Goal: Task Accomplishment & Management: Complete application form

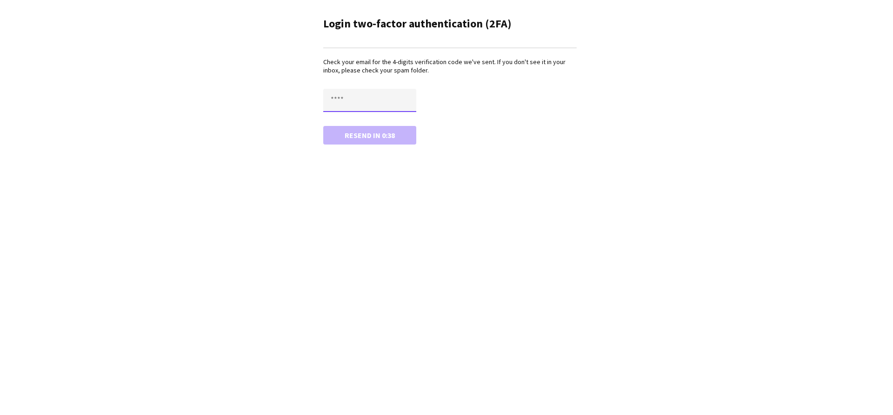
click at [388, 111] on input "text" at bounding box center [369, 100] width 93 height 23
paste input "****"
type input "****"
click at [373, 136] on button "Confirm" at bounding box center [369, 135] width 93 height 19
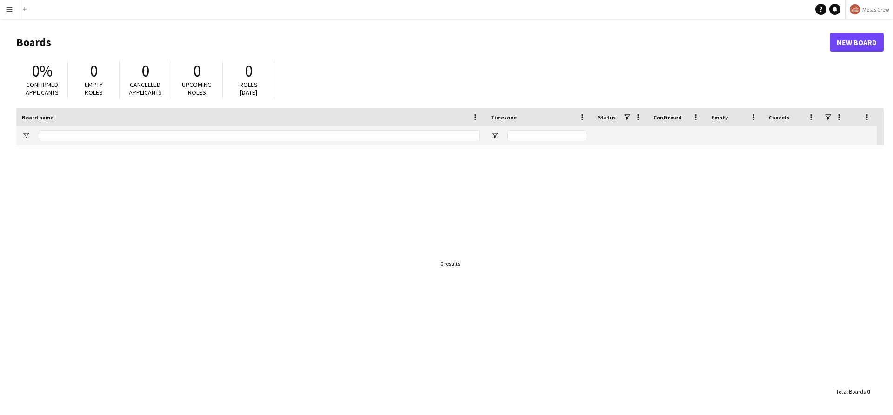
click at [5, 7] on button "Menu" at bounding box center [9, 9] width 19 height 19
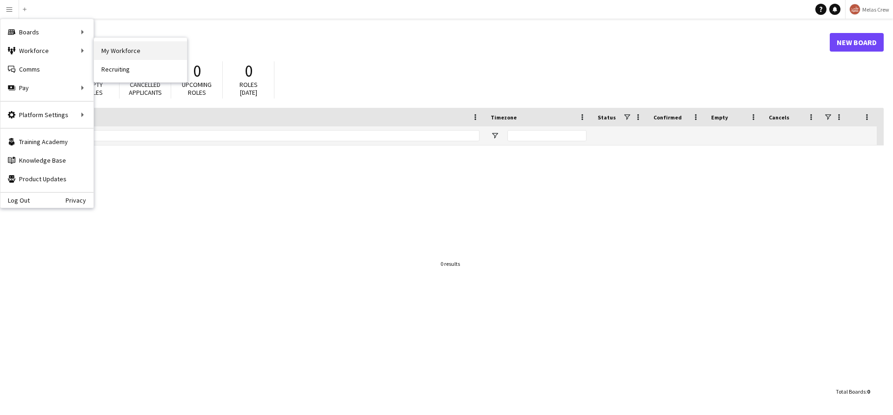
click at [117, 46] on link "My Workforce" at bounding box center [140, 50] width 93 height 19
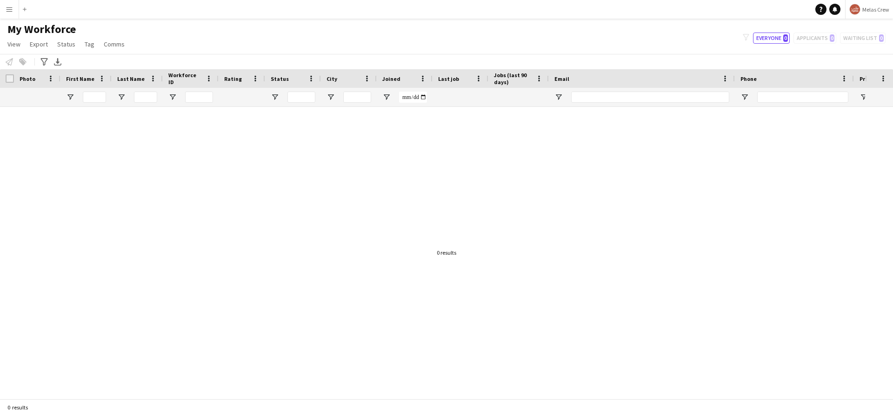
click at [15, 7] on button "Menu" at bounding box center [9, 9] width 19 height 19
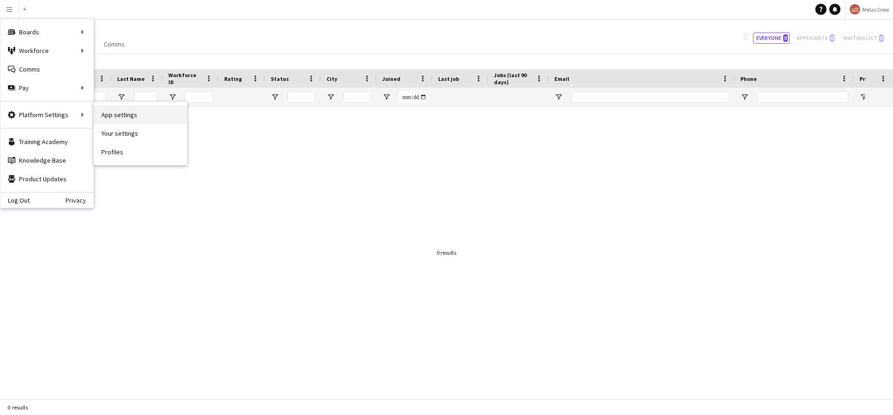
click at [114, 117] on link "App settings" at bounding box center [140, 115] width 93 height 19
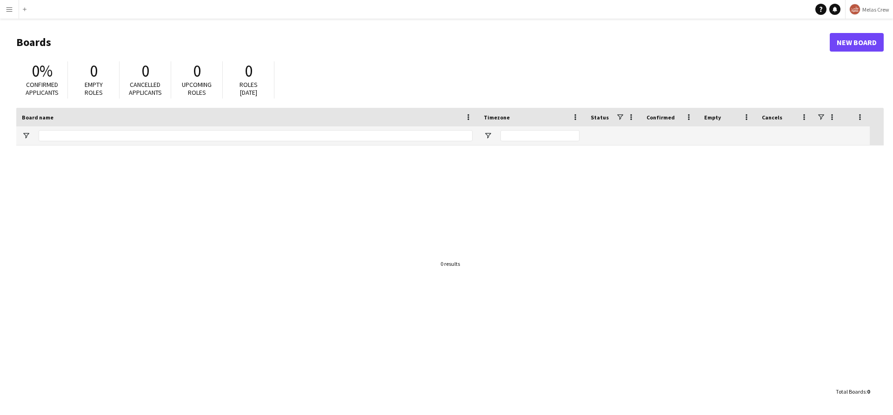
click at [19, 15] on div "Add" at bounding box center [24, 9] width 11 height 19
click at [17, 14] on button "Menu" at bounding box center [9, 9] width 19 height 19
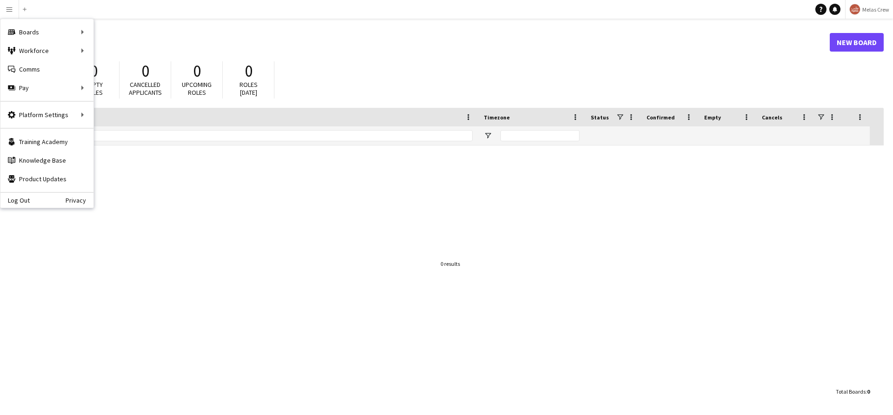
click at [105, 52] on header "Boards New Board" at bounding box center [449, 42] width 867 height 29
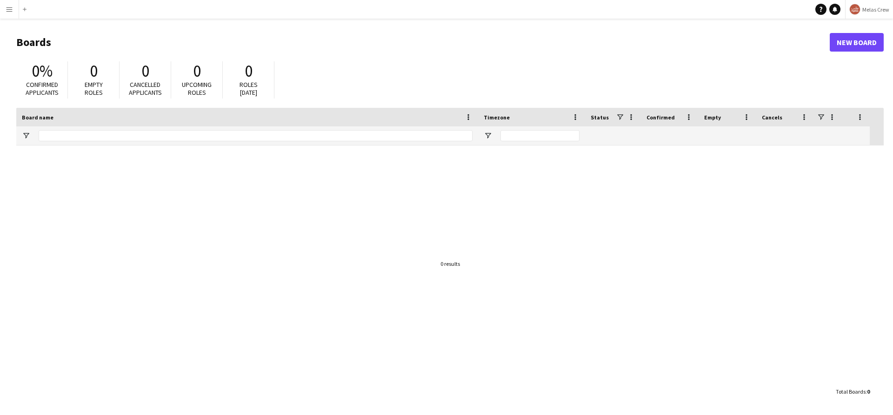
click at [7, 13] on button "Menu" at bounding box center [9, 9] width 19 height 19
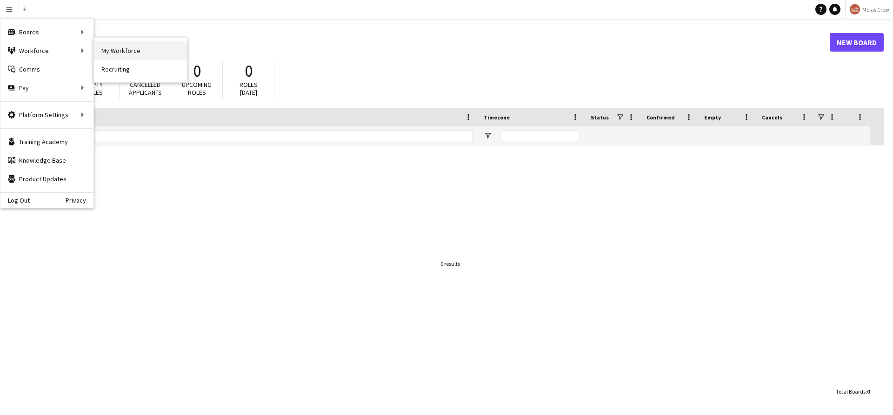
click at [113, 47] on link "My Workforce" at bounding box center [140, 50] width 93 height 19
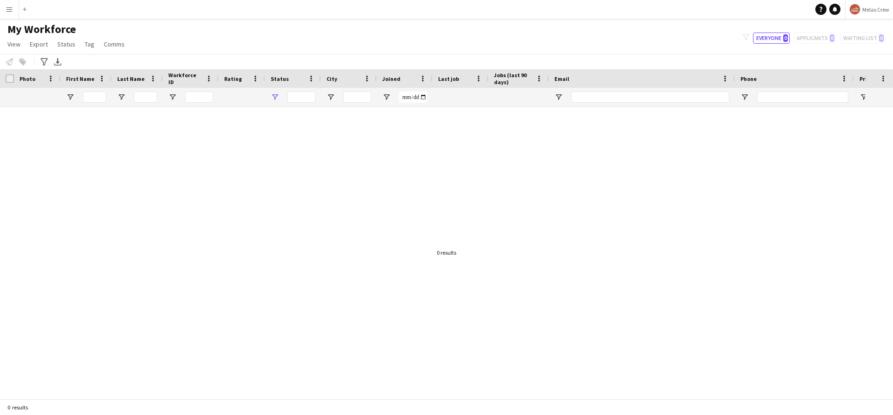
click at [270, 96] on div at bounding box center [293, 97] width 56 height 19
click at [272, 97] on span "Open Filter Menu" at bounding box center [275, 97] width 8 height 8
click at [345, 43] on div "My Workforce View Views Default view New view Update view Delete view Edit name…" at bounding box center [446, 38] width 893 height 32
click at [6, 10] on app-icon "Menu" at bounding box center [9, 9] width 7 height 7
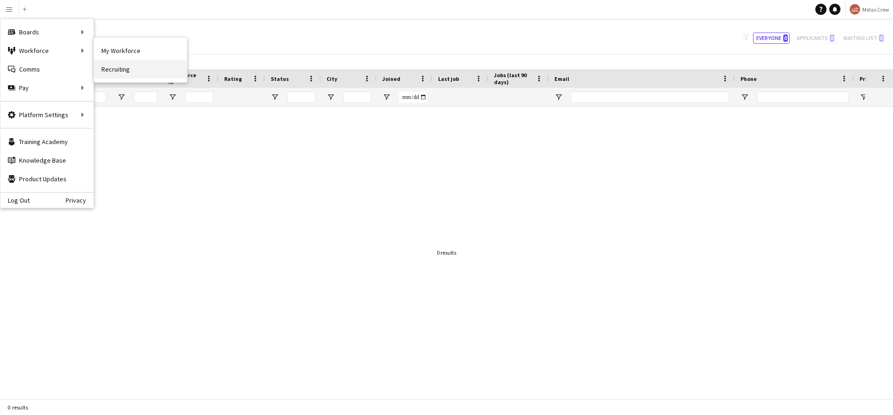
click at [119, 66] on link "Recruiting" at bounding box center [140, 69] width 93 height 19
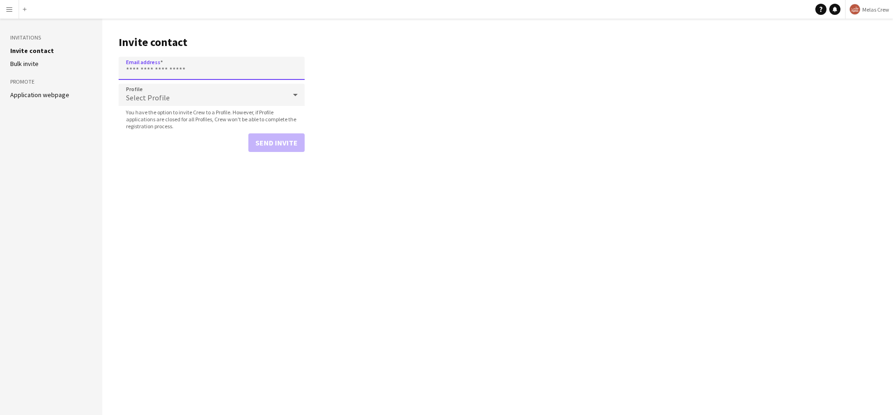
click at [163, 66] on input "Email address" at bounding box center [212, 68] width 186 height 23
type input "**********"
click at [288, 96] on div at bounding box center [295, 95] width 19 height 19
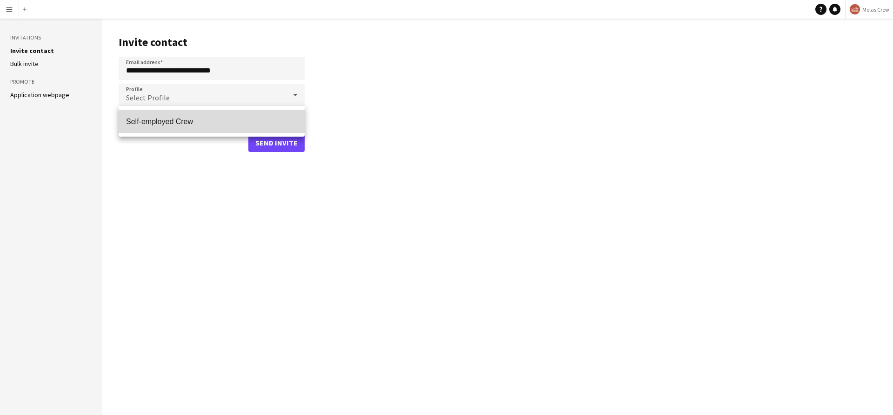
click at [240, 122] on span "Self-employed Crew" at bounding box center [211, 121] width 171 height 9
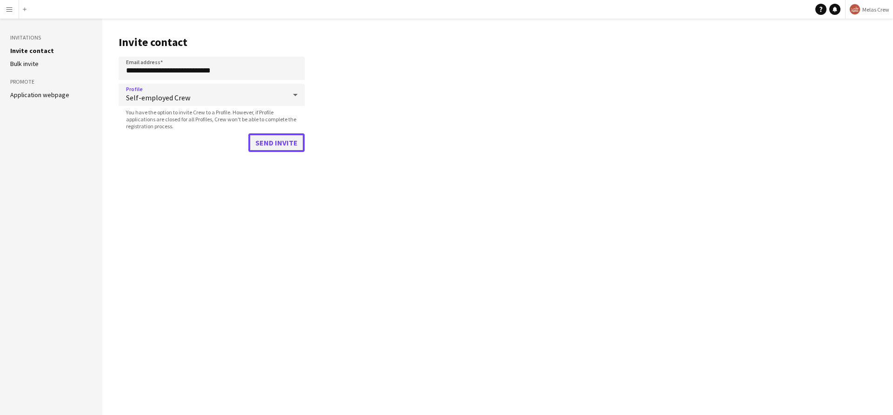
click at [279, 147] on button "Send invite" at bounding box center [276, 142] width 56 height 19
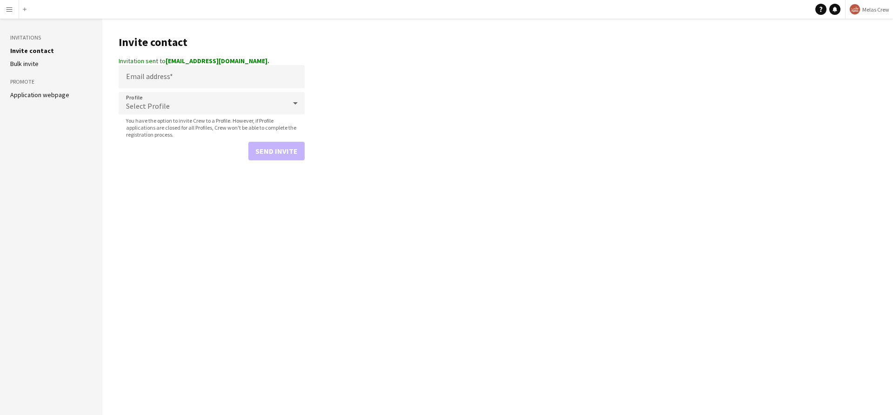
drag, startPoint x: 166, startPoint y: 60, endPoint x: 255, endPoint y: 65, distance: 88.9
click at [255, 65] on strong "serhii+applestore@liveforce.co." at bounding box center [218, 61] width 104 height 8
drag, startPoint x: 256, startPoint y: 63, endPoint x: 167, endPoint y: 60, distance: 88.9
click at [167, 60] on strong "serhii+applestore@liveforce.co." at bounding box center [218, 61] width 104 height 8
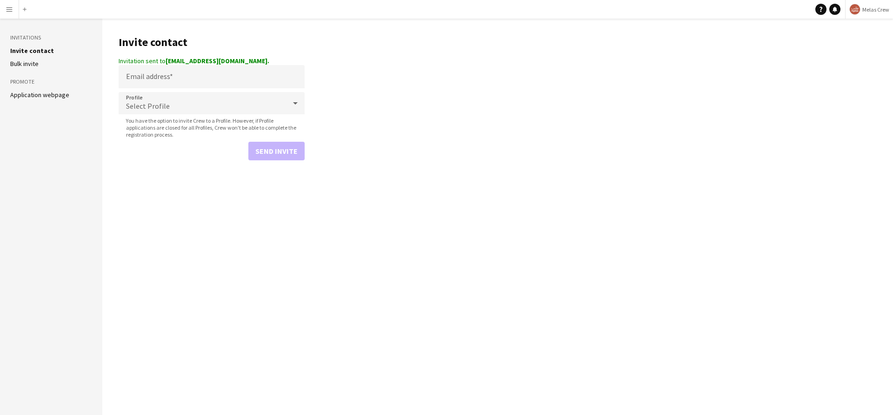
click at [167, 60] on strong "serhii+applestore@liveforce.co." at bounding box center [218, 61] width 104 height 8
drag, startPoint x: 166, startPoint y: 59, endPoint x: 254, endPoint y: 59, distance: 87.9
click at [254, 59] on strong "serhii+applestore@liveforce.co." at bounding box center [218, 61] width 104 height 8
copy strong "serhii+applestore@liveforce.co"
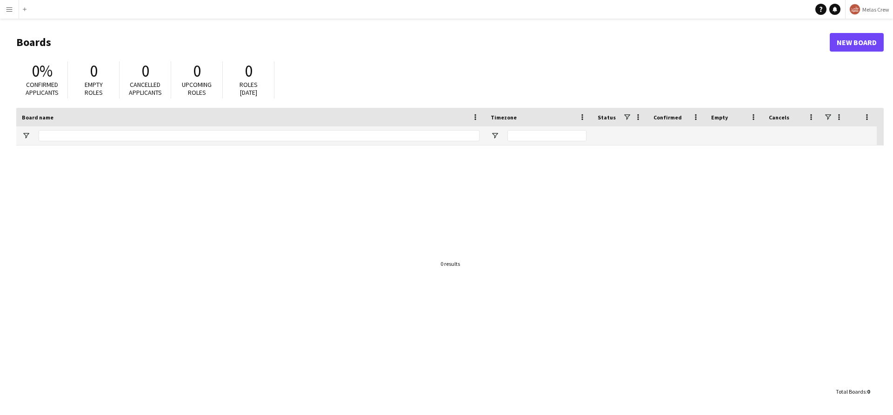
click at [15, 11] on button "Menu" at bounding box center [9, 9] width 19 height 19
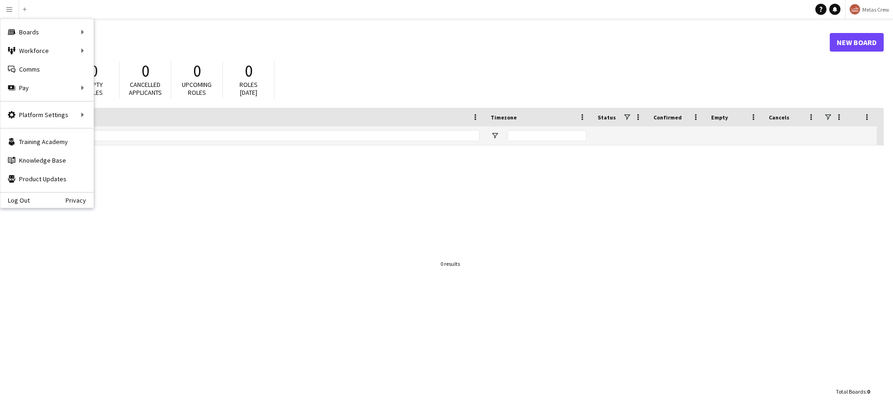
click at [294, 51] on header "Boards New Board" at bounding box center [449, 42] width 867 height 29
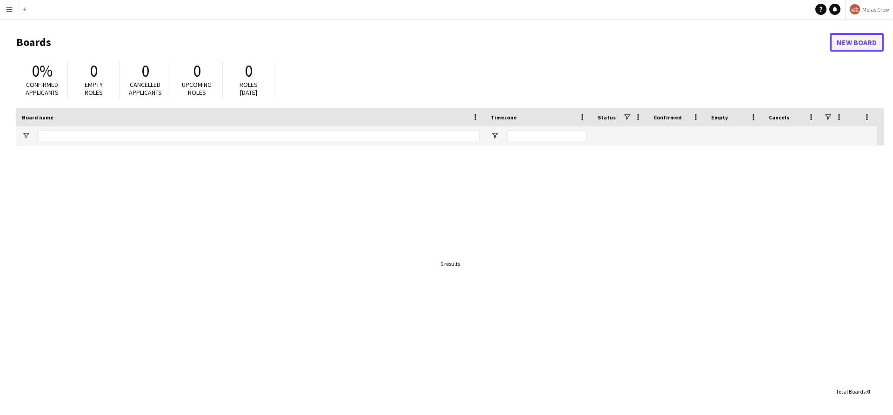
click at [862, 42] on link "New Board" at bounding box center [857, 42] width 54 height 19
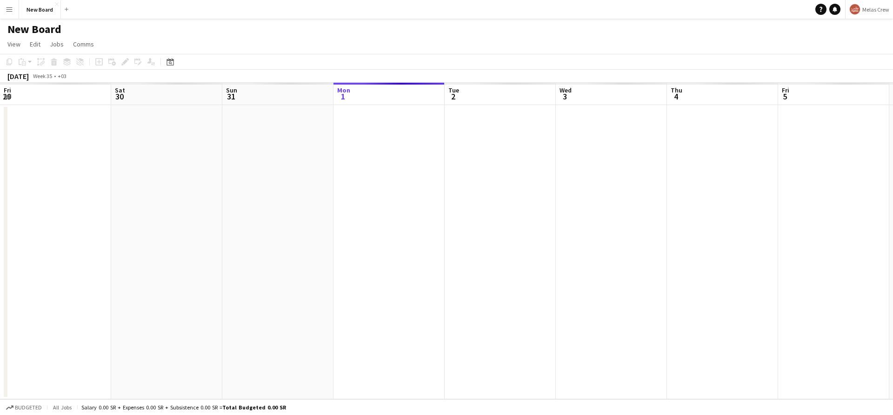
scroll to position [0, 222]
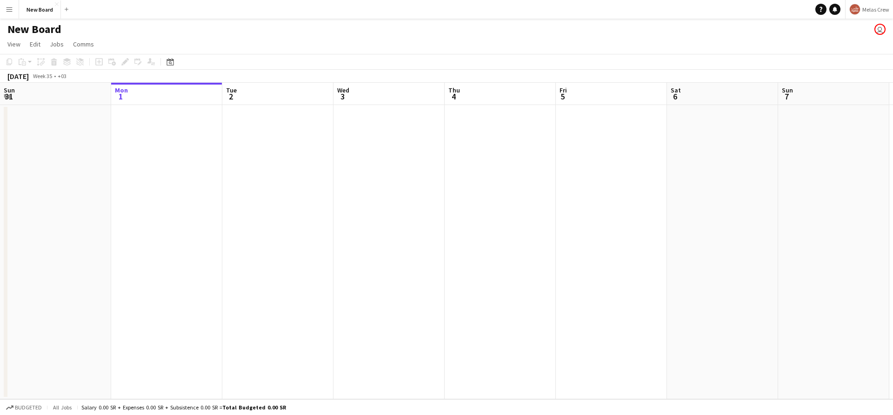
click at [42, 35] on h1 "New Board" at bounding box center [34, 29] width 54 height 14
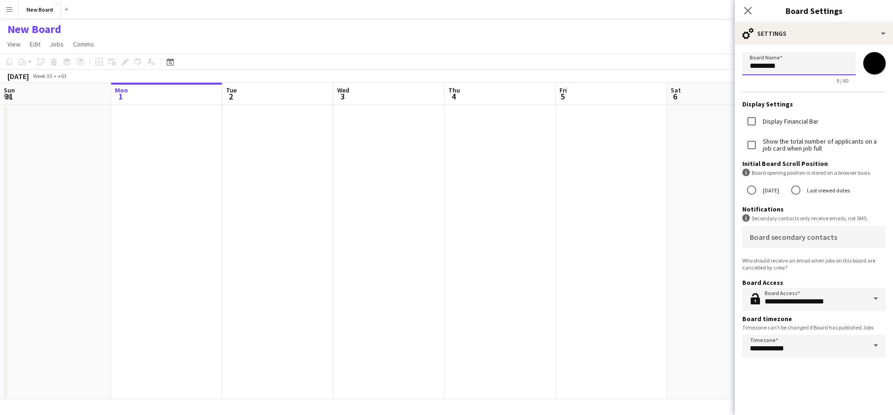
click at [785, 71] on input "*********" at bounding box center [798, 63] width 113 height 23
type input "**********"
click at [711, 226] on app-date-cell at bounding box center [722, 252] width 111 height 294
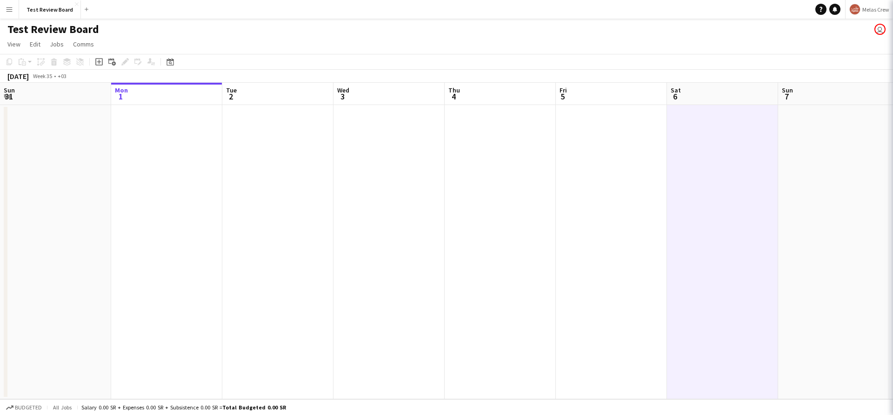
drag, startPoint x: 433, startPoint y: 196, endPoint x: 518, endPoint y: 201, distance: 84.8
click at [504, 201] on app-calendar-viewport "Fri 29 Sat 30 Sun 31 Mon 1 Tue 2 Wed 3 Thu 4 Fri 5 Sat 6 Sun 7 Mon 8 Tue 9 Wed …" at bounding box center [446, 241] width 893 height 317
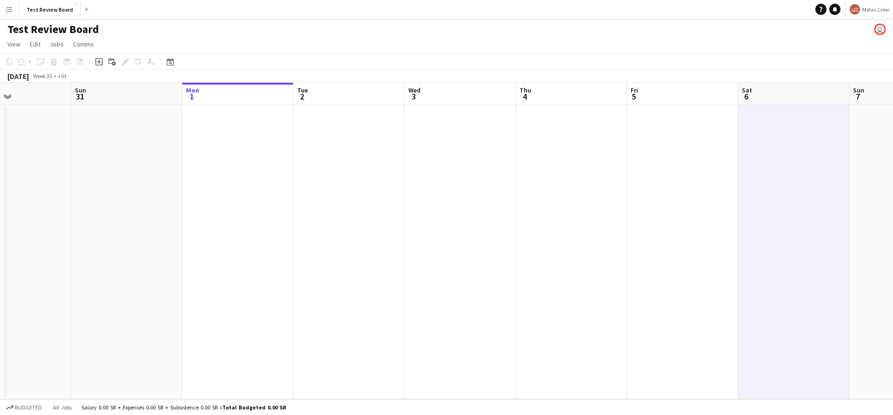
drag, startPoint x: 427, startPoint y: 199, endPoint x: 546, endPoint y: 199, distance: 119.0
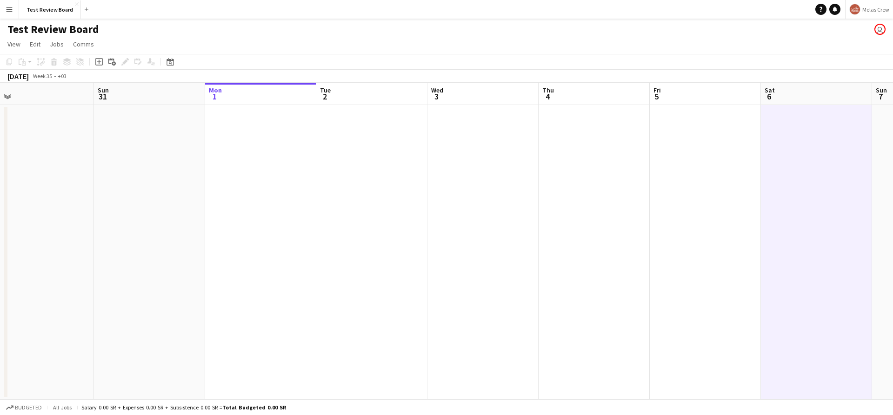
click at [544, 196] on app-calendar-viewport "Thu 28 Fri 29 Sat 30 Sun 31 Mon 1 Tue 2 Wed 3 Thu 4 Fri 5 Sat 6 Sun 7 Mon 8 Tue…" at bounding box center [446, 241] width 893 height 317
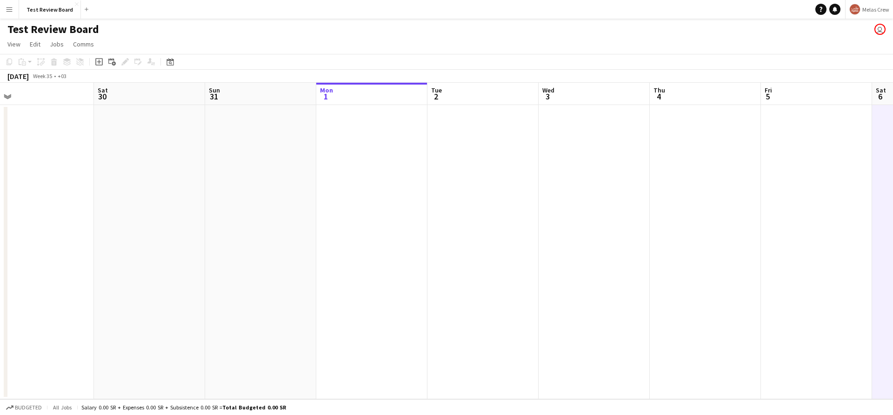
drag, startPoint x: 455, startPoint y: 185, endPoint x: 601, endPoint y: 196, distance: 145.9
click at [580, 191] on app-calendar-viewport "Wed 27 Thu 28 Fri 29 Sat 30 Sun 31 Mon 1 Tue 2 Wed 3 Thu 4 Fri 5 Sat 6 Sun 7 Mo…" at bounding box center [446, 241] width 893 height 317
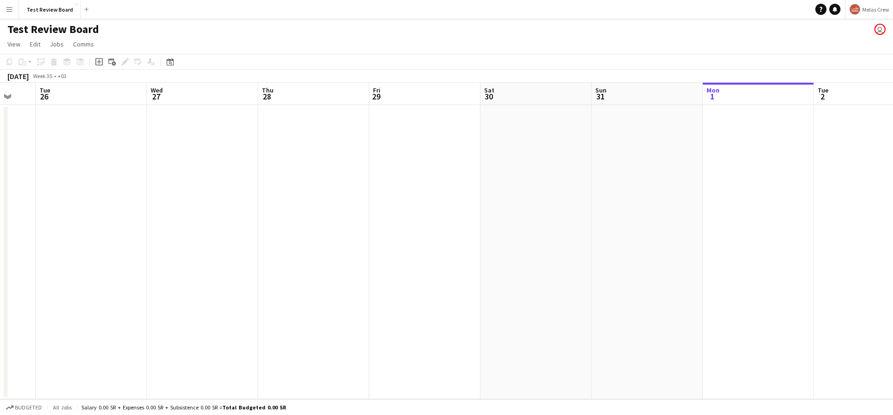
drag, startPoint x: 487, startPoint y: 190, endPoint x: 588, endPoint y: 195, distance: 100.6
click at [597, 192] on app-calendar-viewport "Sun 24 Mon 25 Tue 26 Wed 27 Thu 28 Fri 29 Sat 30 Sun 31 Mon 1 Tue 2 Wed 3 Thu 4…" at bounding box center [446, 241] width 893 height 317
click at [521, 180] on app-calendar-viewport "Sun 24 Mon 25 Tue 26 Wed 27 Thu 28 Fri 29 Sat 30 Sun 31 Mon 1 Tue 2 Wed 3 Thu 4…" at bounding box center [446, 241] width 893 height 317
drag, startPoint x: 383, startPoint y: 186, endPoint x: 551, endPoint y: 184, distance: 167.9
click at [470, 179] on app-calendar-viewport "Sat 23 Sun 24 Mon 25 Tue 26 Wed 27 Thu 28 Fri 29 Sat 30 Sun 31 Mon 1 Tue 2 Wed …" at bounding box center [446, 241] width 893 height 317
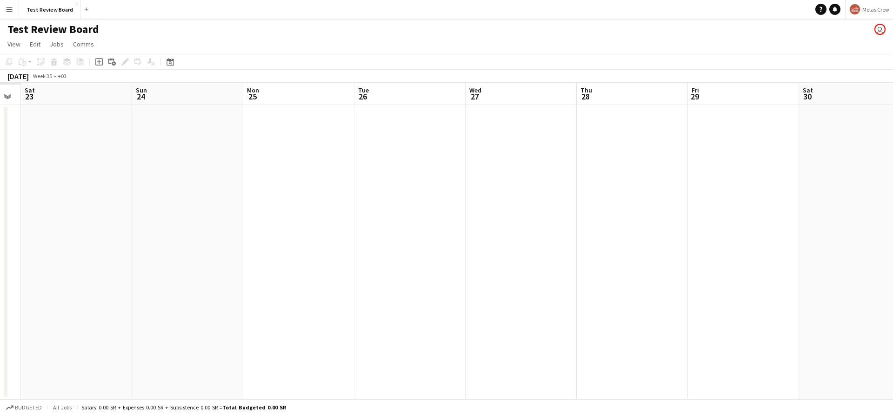
drag, startPoint x: 396, startPoint y: 179, endPoint x: 412, endPoint y: 189, distance: 19.2
click at [540, 183] on app-calendar-viewport "Thu 21 Fri 22 Sat 23 Sun 24 Mon 25 Tue 26 Wed 27 Thu 28 Fri 29 Sat 30 Sun 31 Mo…" at bounding box center [446, 241] width 893 height 317
drag, startPoint x: 342, startPoint y: 177, endPoint x: 339, endPoint y: 185, distance: 8.1
click at [500, 181] on app-calendar-viewport "Wed 20 Thu 21 Fri 22 Sat 23 Sun 24 Mon 25 Tue 26 Wed 27 Thu 28 Fri 29 Sat 30 Su…" at bounding box center [446, 241] width 893 height 317
drag, startPoint x: 365, startPoint y: 178, endPoint x: 597, endPoint y: 188, distance: 231.8
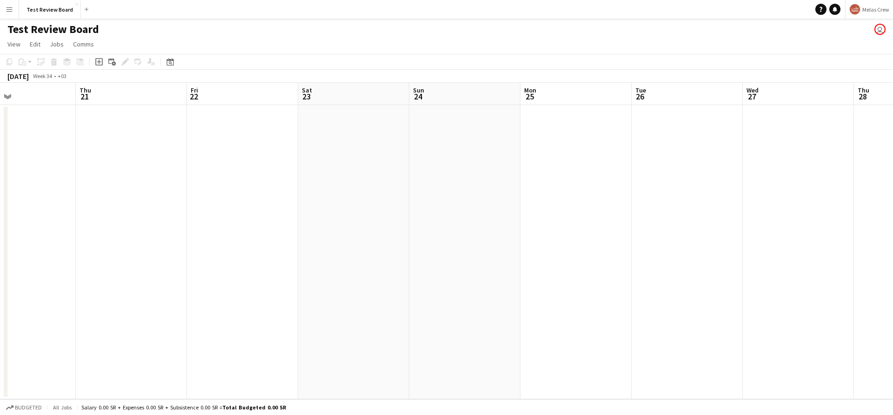
click at [597, 188] on app-calendar-viewport "Mon 18 Tue 19 Wed 20 Thu 21 Fri 22 Sat 23 Sun 24 Mon 25 Tue 26 Wed 27 Thu 28 Fr…" at bounding box center [446, 241] width 893 height 317
drag, startPoint x: 588, startPoint y: 176, endPoint x: 641, endPoint y: 180, distance: 53.1
click at [624, 179] on app-calendar-viewport "Sat 16 Sun 17 Mon 18 Tue 19 Wed 20 Thu 21 Fri 22 Sat 23 Sun 24 Mon 25 Tue 26 We…" at bounding box center [446, 241] width 893 height 317
drag, startPoint x: 466, startPoint y: 163, endPoint x: 326, endPoint y: 171, distance: 140.2
click at [616, 168] on app-calendar-viewport "Mon 11 Tue 12 Wed 13 Thu 14 Fri 15 Sat 16 Sun 17 Mon 18 Tue 19 Wed 20 Thu 21 Fr…" at bounding box center [446, 241] width 893 height 317
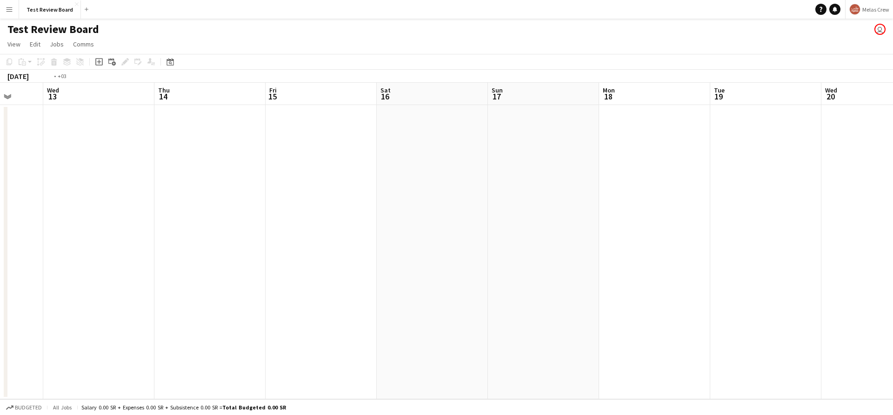
drag, startPoint x: 297, startPoint y: 169, endPoint x: 674, endPoint y: 170, distance: 377.1
click at [690, 167] on app-calendar-viewport "Sun 10 Mon 11 Tue 12 Wed 13 Thu 14 Fri 15 Sat 16 Sun 17 Mon 18 Tue 19 Wed 20 Th…" at bounding box center [446, 241] width 893 height 317
drag, startPoint x: 367, startPoint y: 169, endPoint x: 685, endPoint y: 182, distance: 317.9
click at [691, 175] on app-calendar-viewport "Tue 5 Wed 6 Thu 7 Fri 8 Sat 9 Sun 10 Mon 11 Tue 12 Wed 13 Thu 14 Fri 15 Sat 16 …" at bounding box center [446, 241] width 893 height 317
drag, startPoint x: 364, startPoint y: 174, endPoint x: 731, endPoint y: 182, distance: 367.4
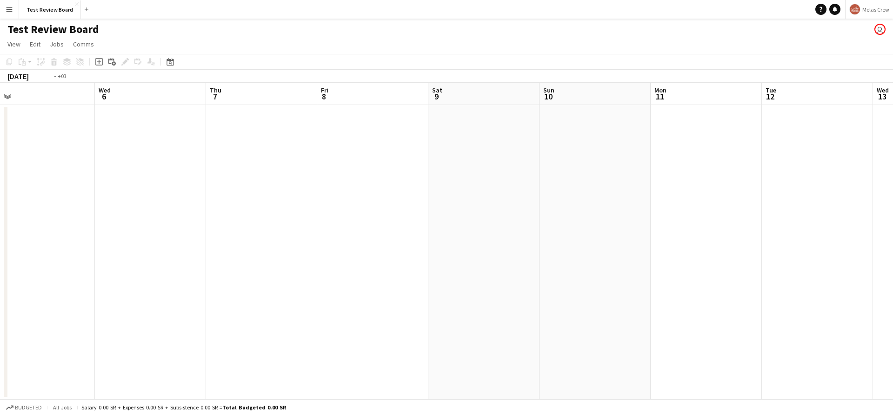
click at [750, 178] on app-calendar-viewport "Sun 3 Mon 4 Tue 5 Wed 6 Thu 7 Fri 8 Sat 9 Sun 10 Mon 11 Tue 12 Wed 13 Thu 14 Fr…" at bounding box center [446, 241] width 893 height 317
drag, startPoint x: 266, startPoint y: 160, endPoint x: 598, endPoint y: 184, distance: 332.4
click at [674, 179] on app-calendar-viewport "Wed 30 Thu 31 Fri 1 Sat 2 Sun 3 Mon 4 Tue 5 Wed 6 Thu 7 Fri 8 Sat 9 Sun 10 Mon …" at bounding box center [446, 241] width 893 height 317
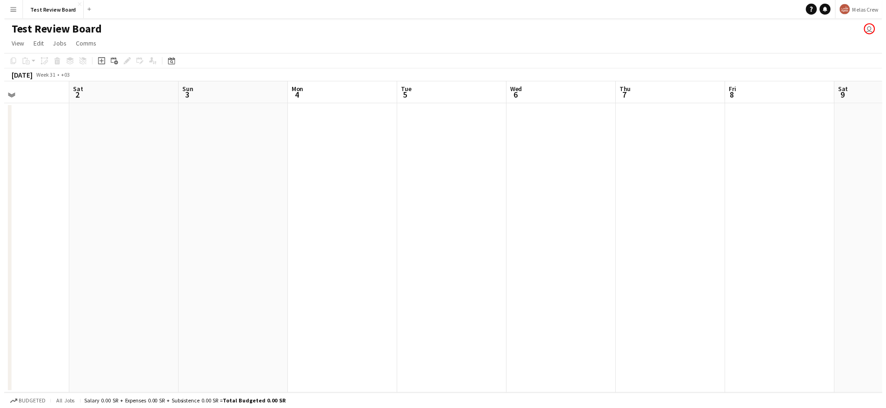
scroll to position [0, 234]
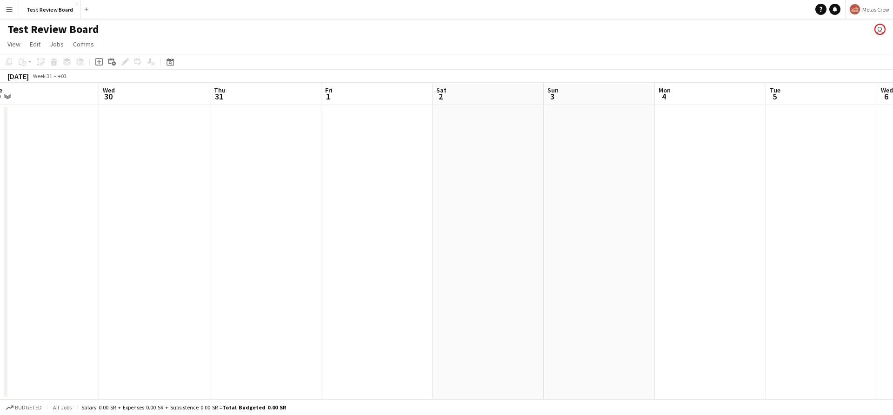
click at [339, 142] on app-date-cell at bounding box center [376, 252] width 111 height 294
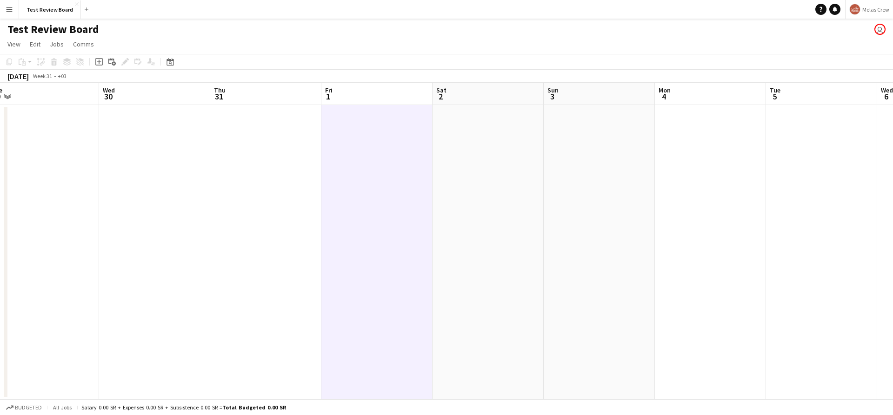
click at [101, 65] on icon at bounding box center [98, 61] width 7 height 7
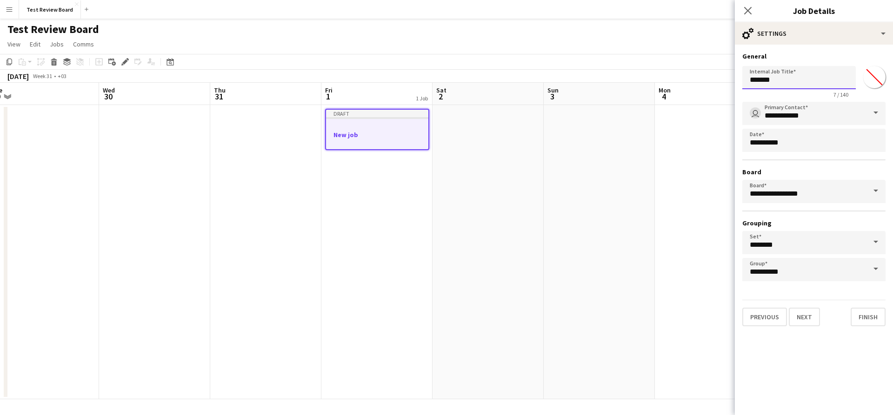
click at [797, 87] on input "*******" at bounding box center [798, 77] width 113 height 23
type input "**********"
click at [796, 317] on button "Next" at bounding box center [804, 317] width 31 height 19
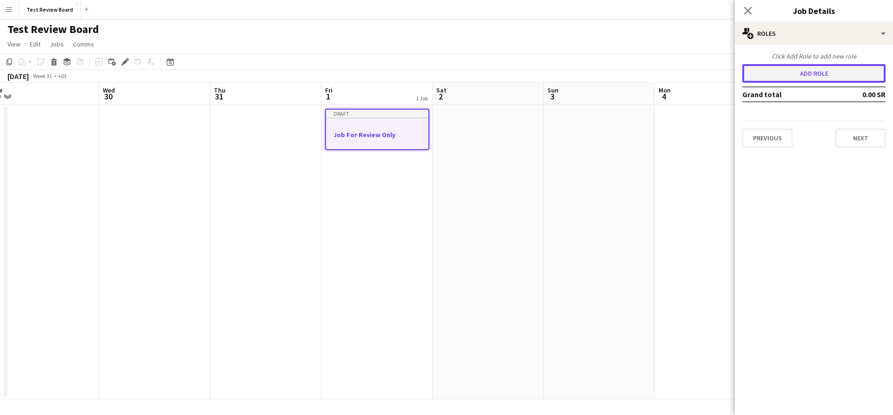
click at [810, 82] on button "Add role" at bounding box center [813, 73] width 143 height 19
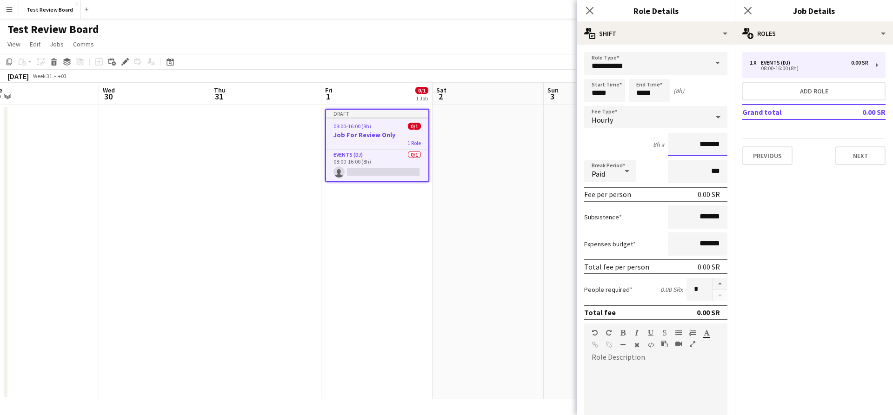
click at [695, 146] on input "*******" at bounding box center [698, 144] width 60 height 23
type input "*****"
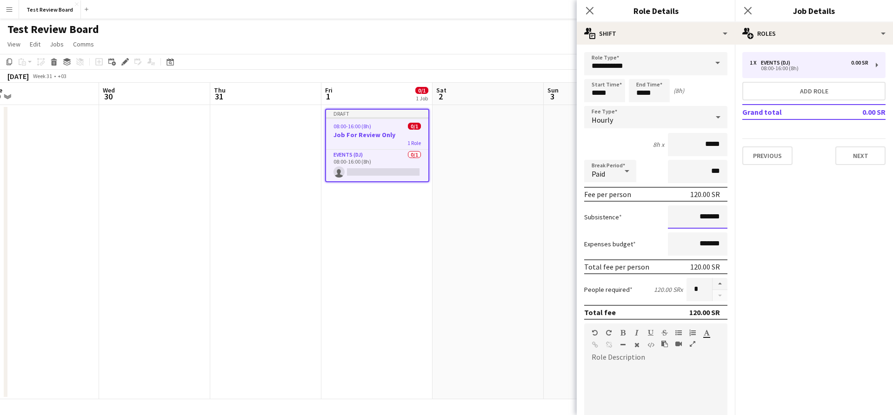
click at [706, 223] on input "*******" at bounding box center [698, 217] width 60 height 23
type input "*****"
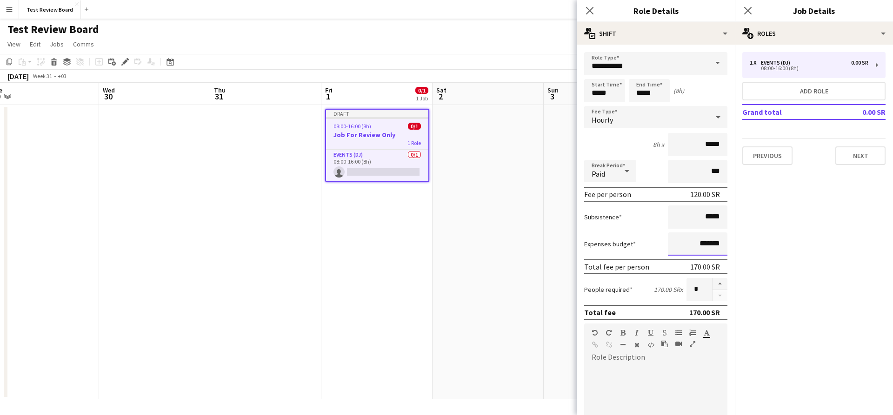
click at [706, 245] on input "*******" at bounding box center [698, 244] width 60 height 23
type input "*****"
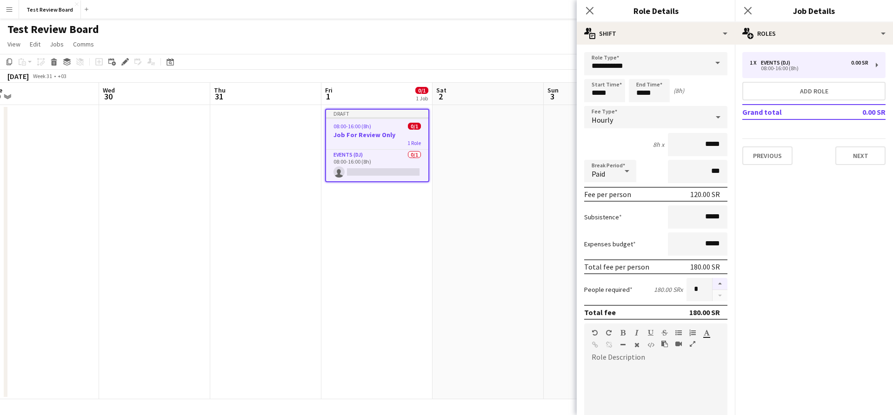
click at [712, 286] on button "button" at bounding box center [719, 284] width 15 height 12
type input "*"
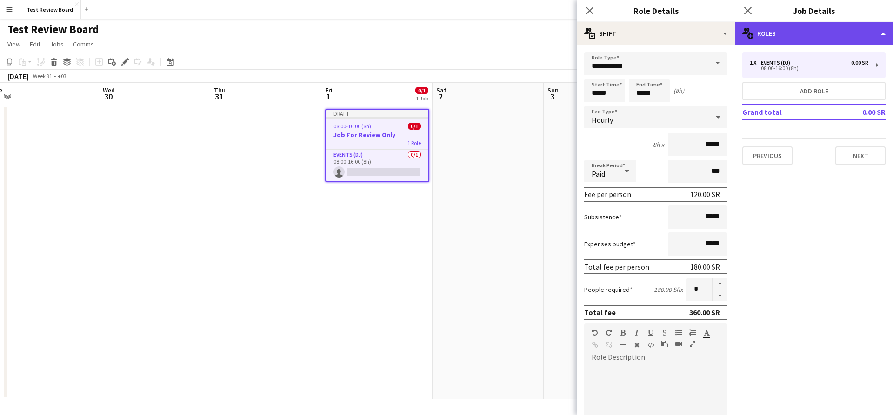
click at [784, 38] on div "multiple-users-add Roles" at bounding box center [814, 33] width 158 height 22
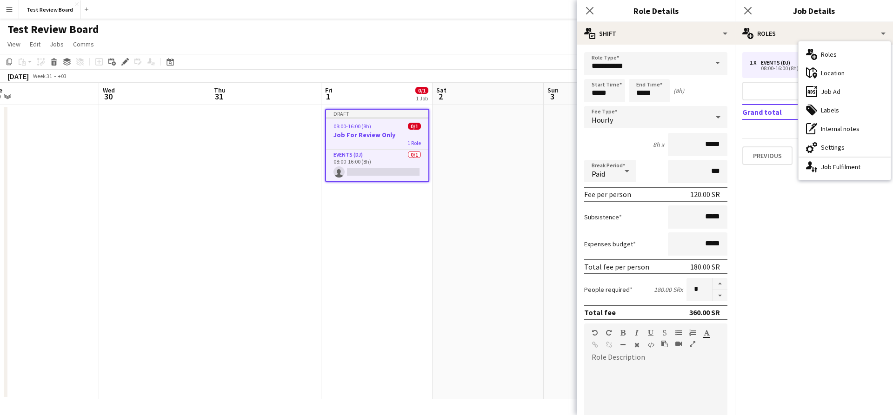
click at [511, 181] on app-date-cell at bounding box center [487, 252] width 111 height 294
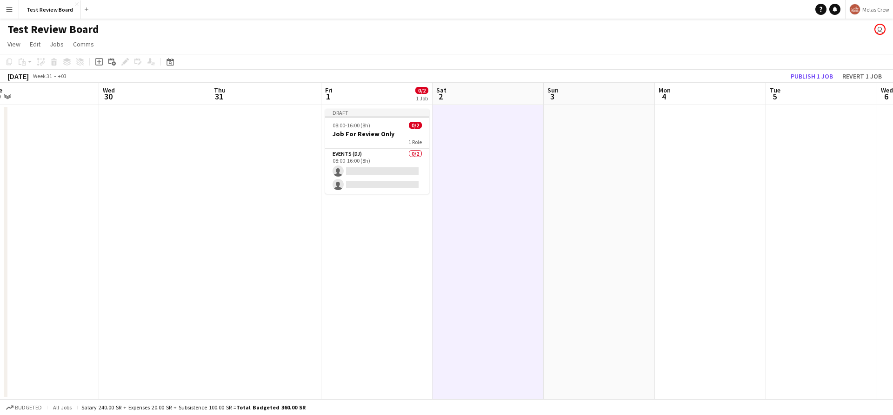
click at [435, 171] on app-date-cell at bounding box center [487, 252] width 111 height 294
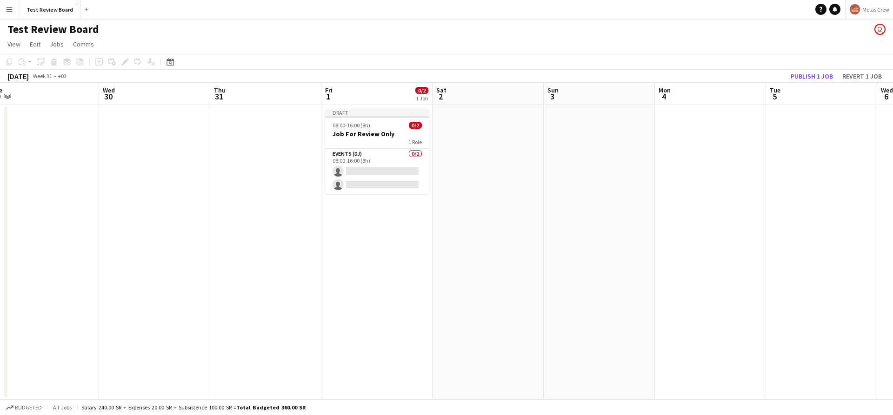
click at [419, 170] on app-card-role "Events (DJ) 0/2 08:00-16:00 (8h) single-neutral-actions single-neutral-actions" at bounding box center [377, 171] width 104 height 45
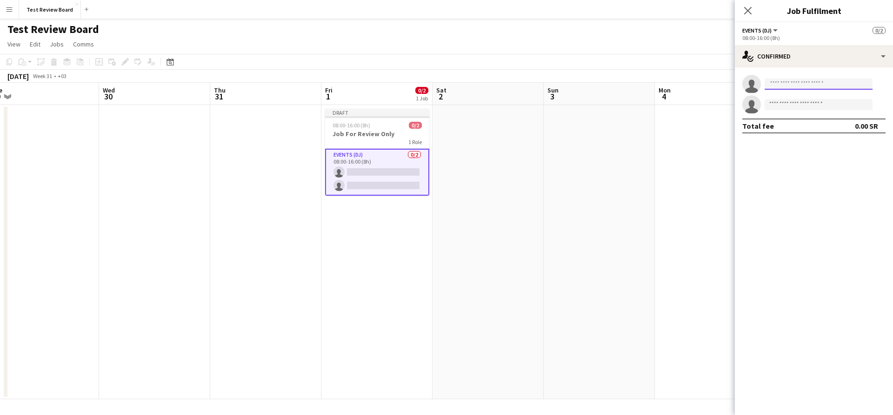
click at [780, 84] on input at bounding box center [818, 84] width 108 height 11
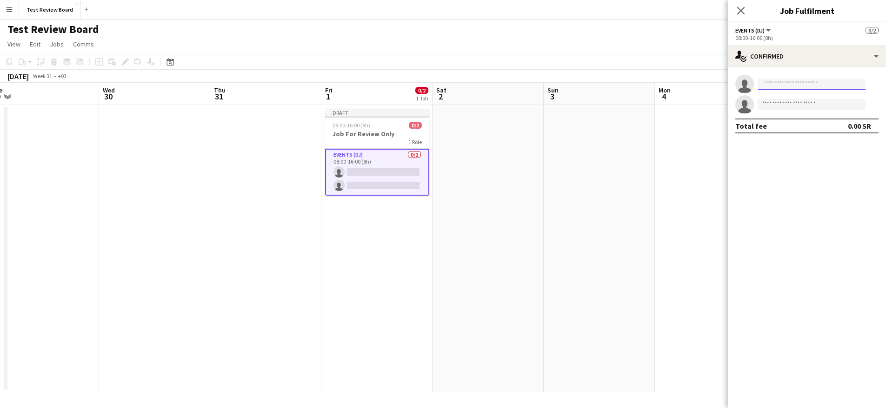
paste input "**********"
type input "**********"
click at [779, 96] on span "Apple Test" at bounding box center [780, 97] width 30 height 8
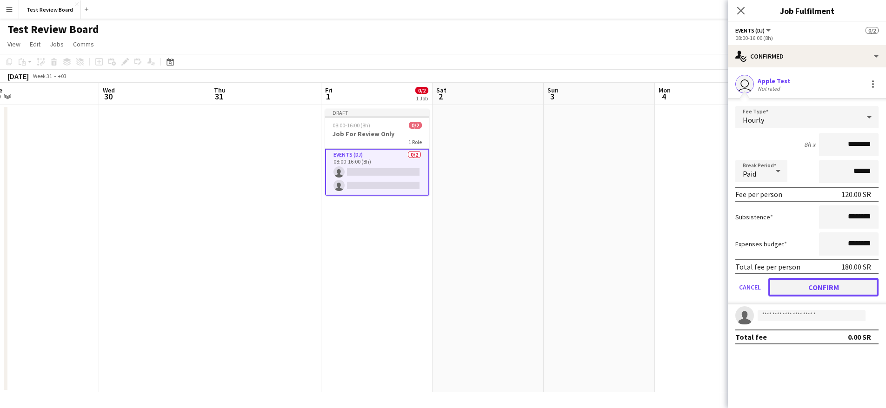
click at [815, 280] on button "Confirm" at bounding box center [823, 287] width 110 height 19
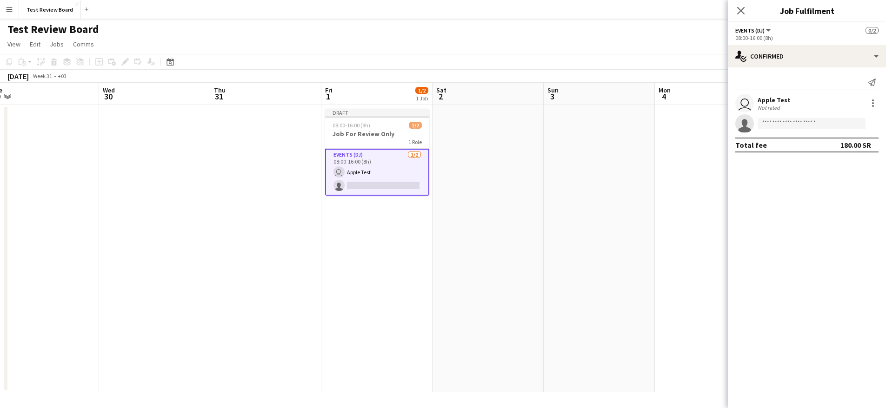
click at [687, 189] on app-date-cell at bounding box center [710, 248] width 111 height 287
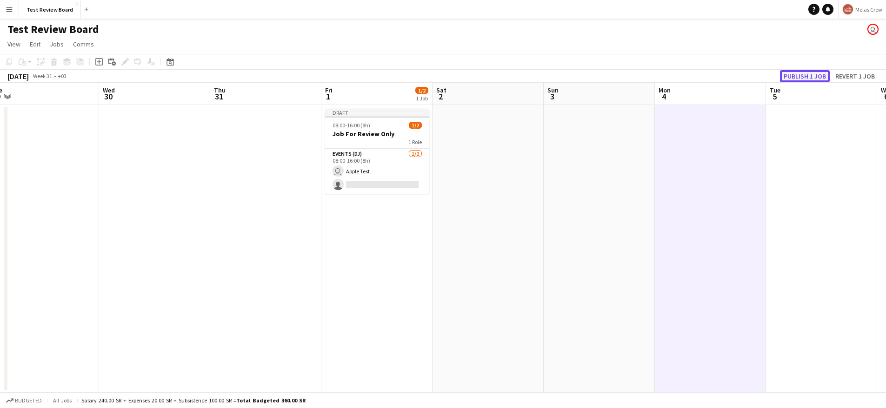
click at [818, 77] on button "Publish 1 job" at bounding box center [805, 76] width 50 height 12
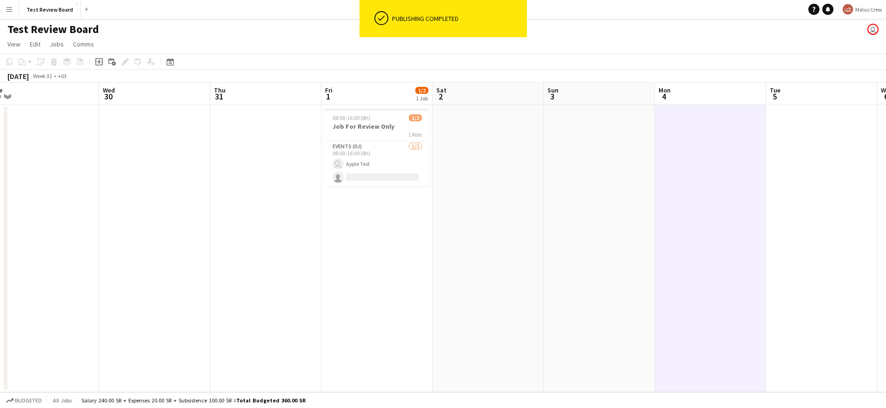
click at [13, 3] on button "Menu" at bounding box center [9, 9] width 19 height 19
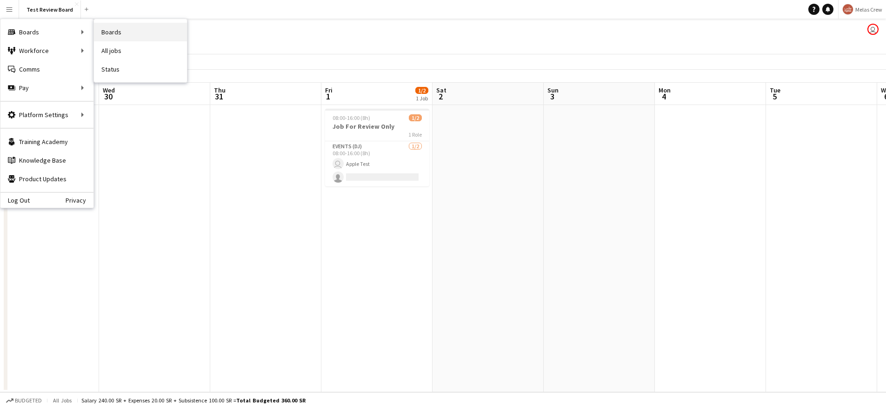
click at [106, 25] on link "Boards" at bounding box center [140, 32] width 93 height 19
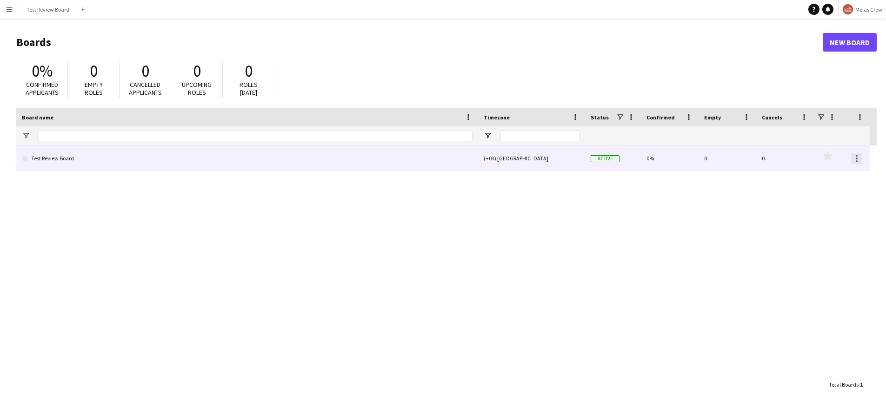
click at [857, 158] on div at bounding box center [857, 159] width 2 height 2
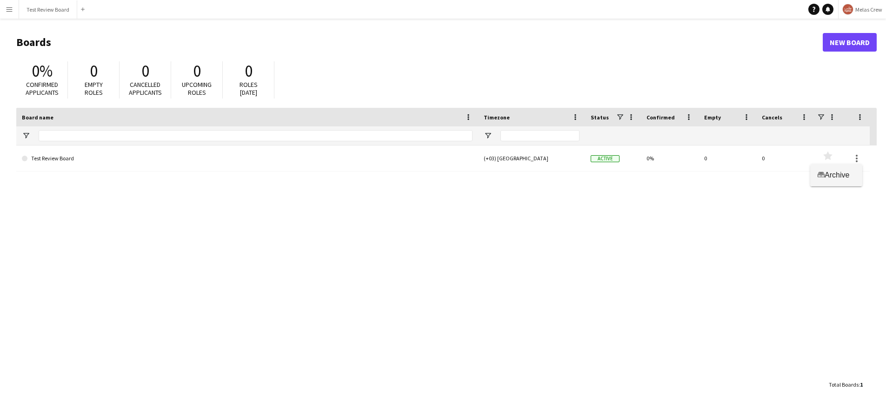
click at [853, 169] on button "Archive Archive" at bounding box center [836, 175] width 52 height 22
click at [837, 227] on div "Test Review Board (+03) Riyadh Archived 0% 0 0 Favourites" at bounding box center [446, 261] width 860 height 230
